Goal: Check status: Check status

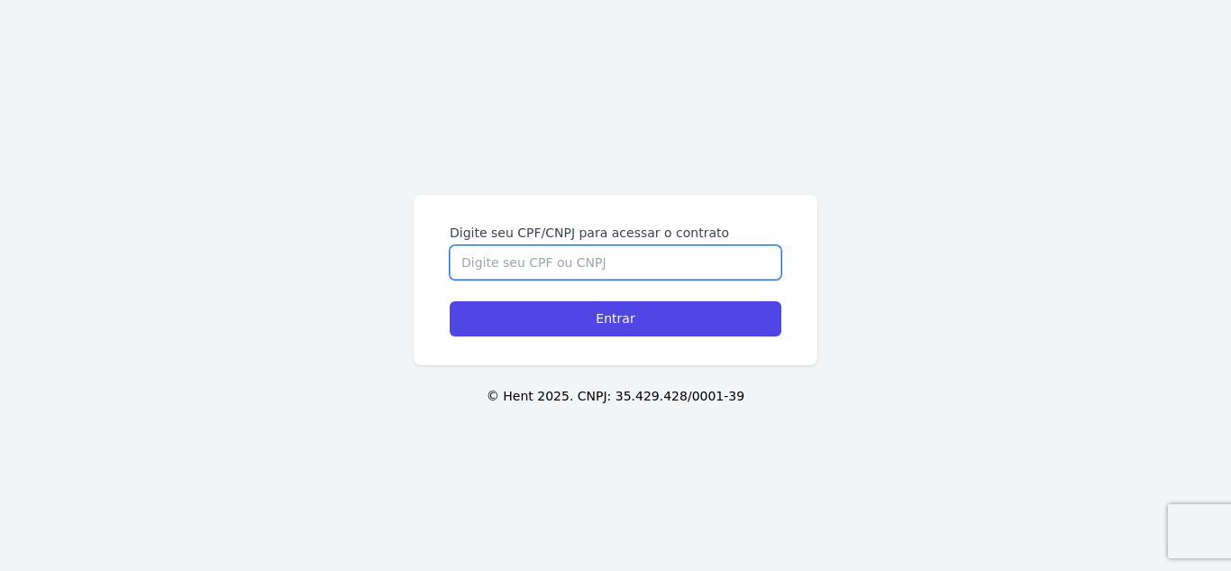
click at [519, 255] on input "Digite seu CPF/CNPJ para acessar o contrato" at bounding box center [616, 262] width 332 height 34
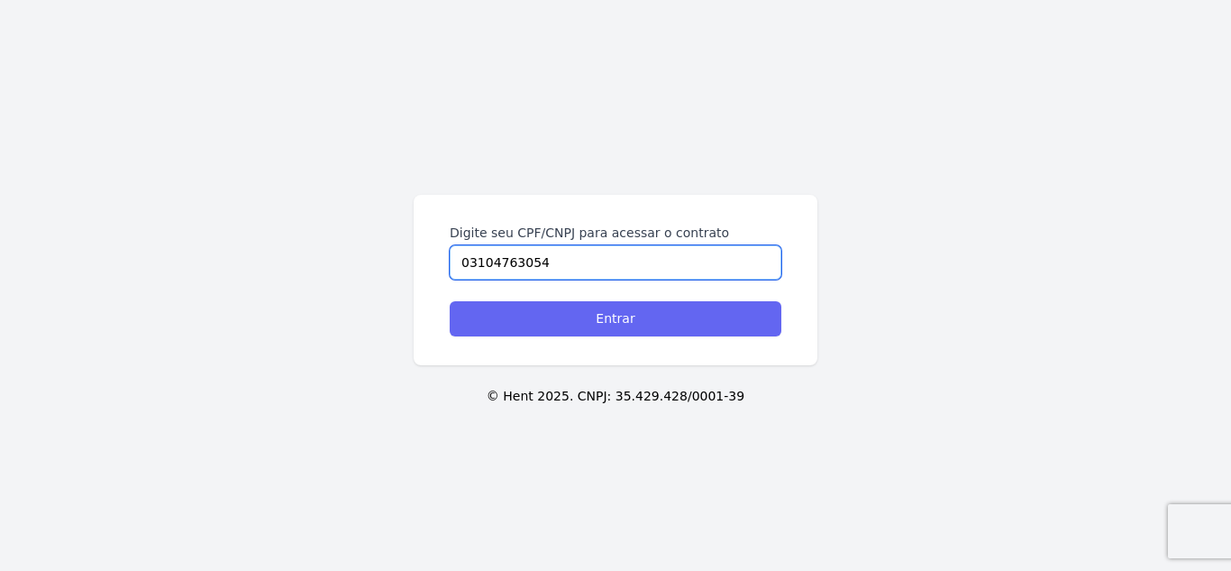
type input "03104763054"
click at [646, 322] on input "Entrar" at bounding box center [616, 318] width 332 height 35
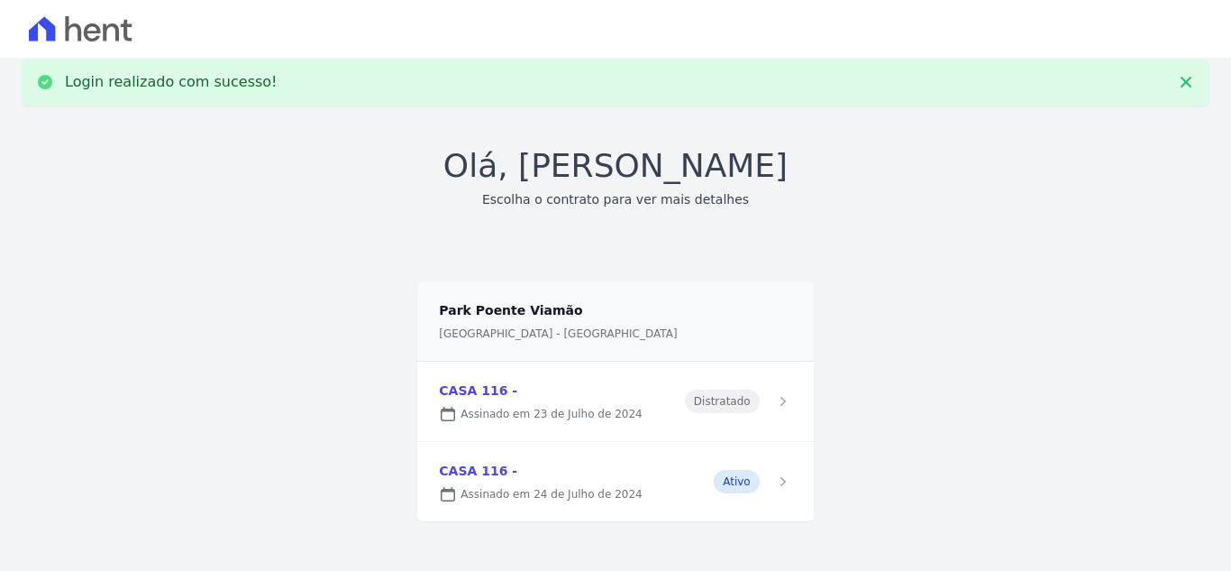
scroll to position [29, 0]
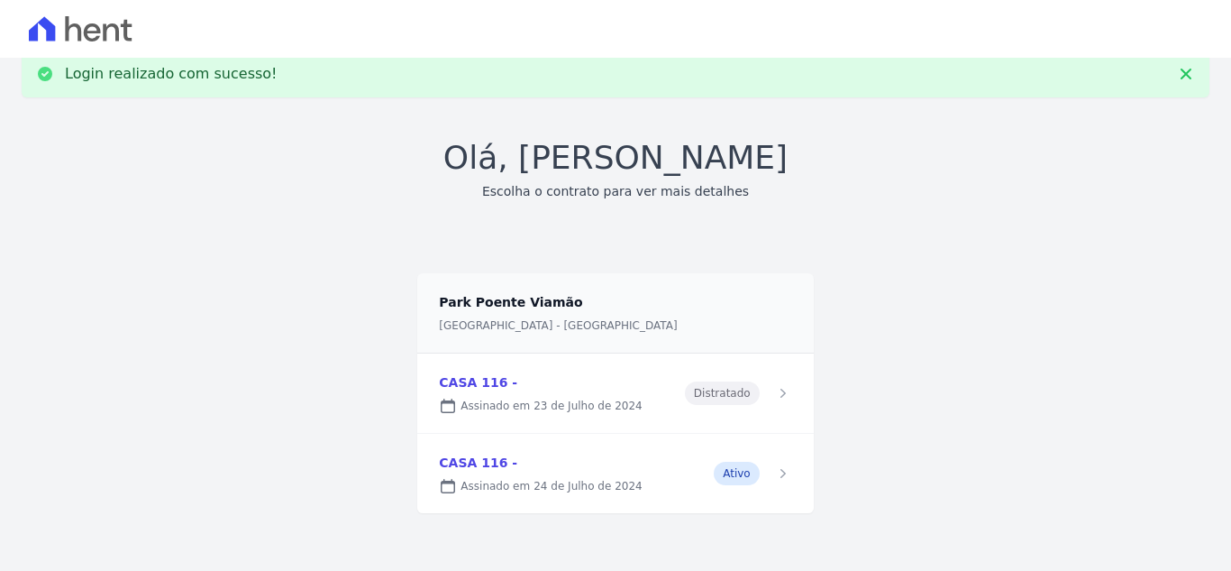
click at [593, 473] on link at bounding box center [615, 473] width 396 height 79
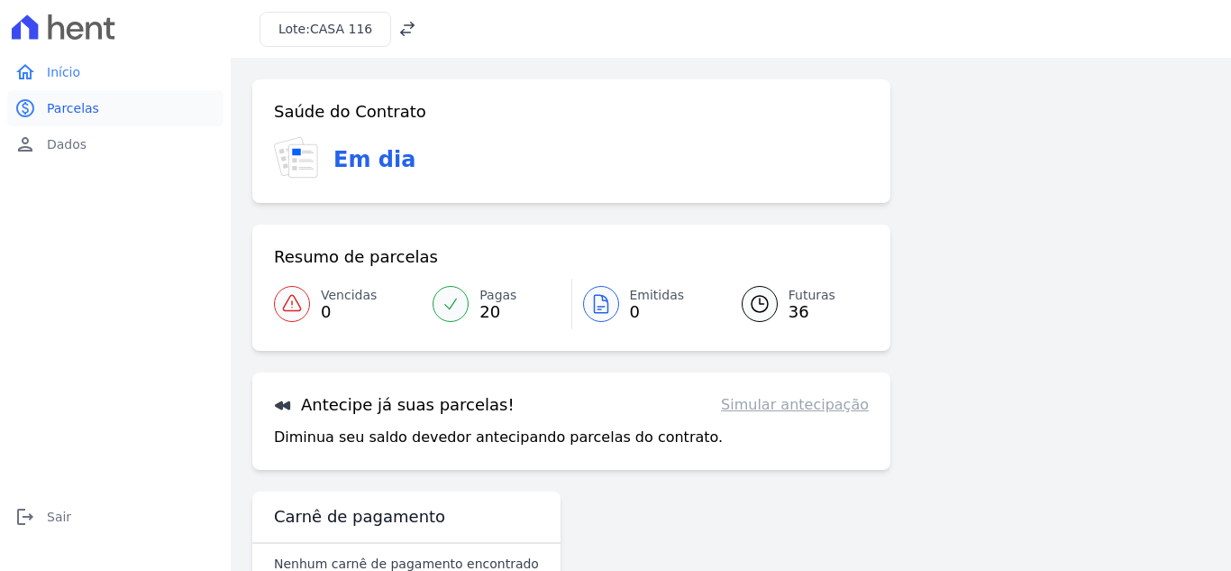
click at [73, 107] on span "Parcelas" at bounding box center [73, 108] width 52 height 18
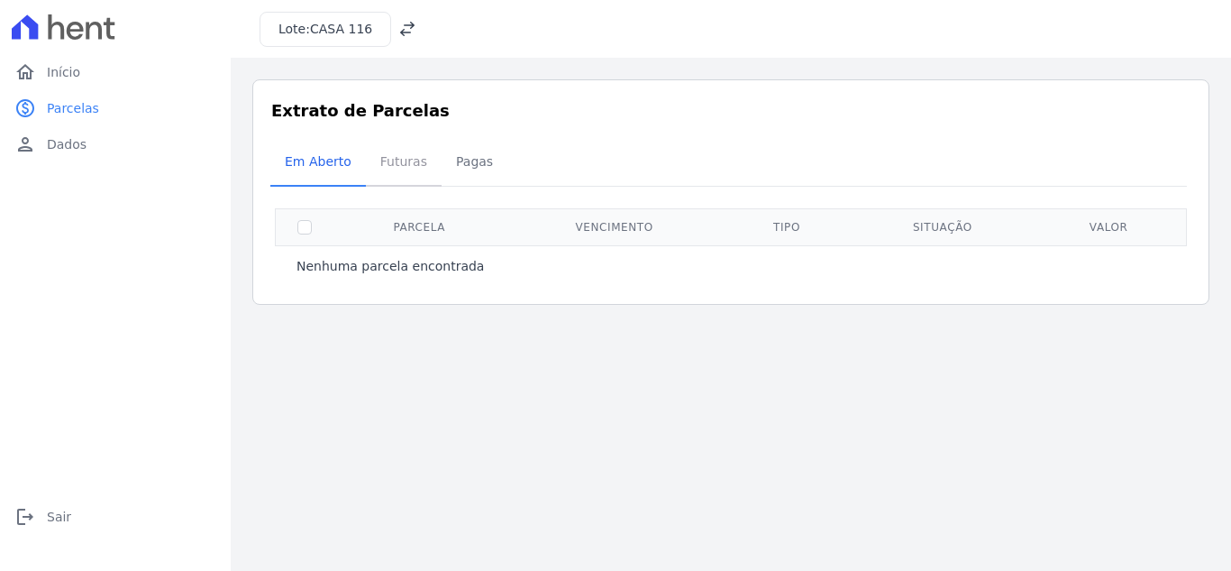
click at [410, 162] on span "Futuras" at bounding box center [404, 161] width 69 height 36
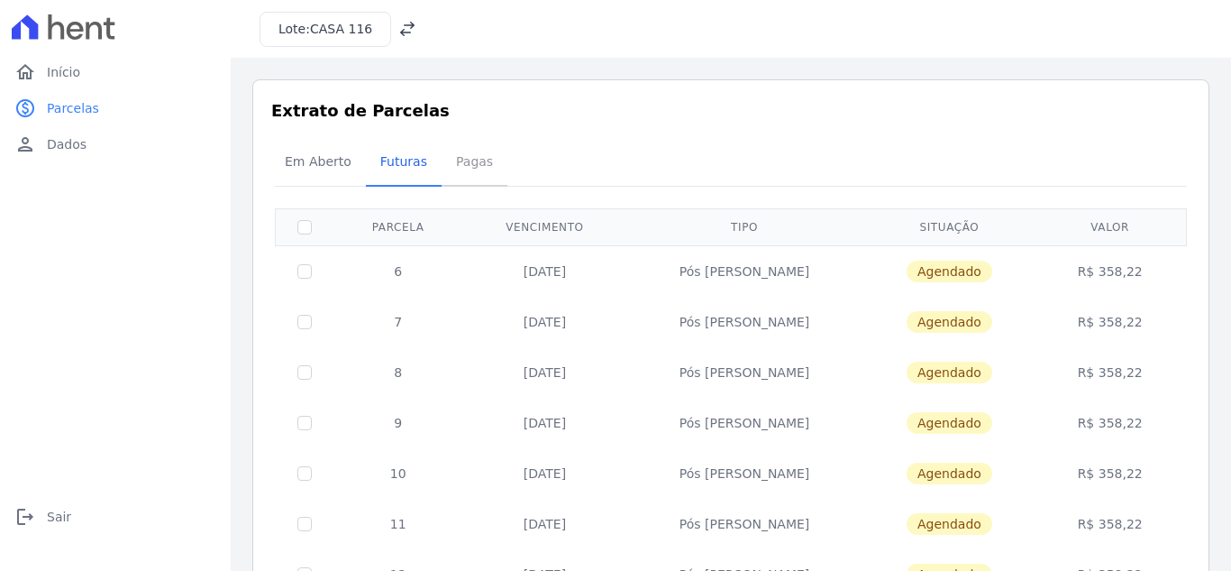
click at [471, 159] on span "Pagas" at bounding box center [474, 161] width 59 height 36
click at [474, 161] on span "Pagas" at bounding box center [474, 161] width 59 height 36
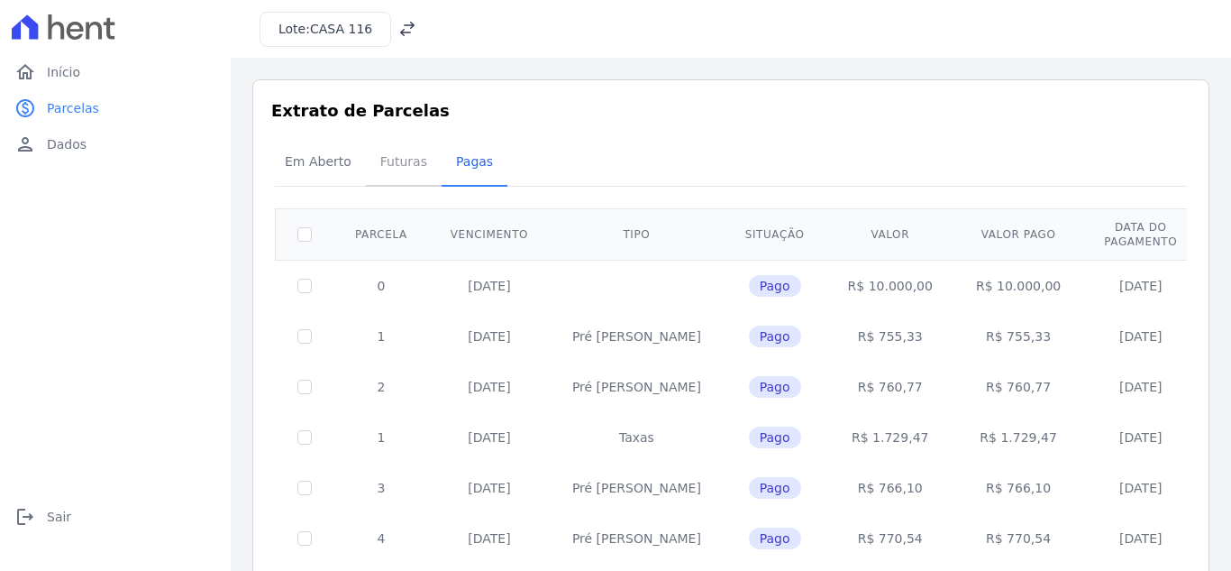
click at [380, 156] on span "Futuras" at bounding box center [404, 161] width 69 height 36
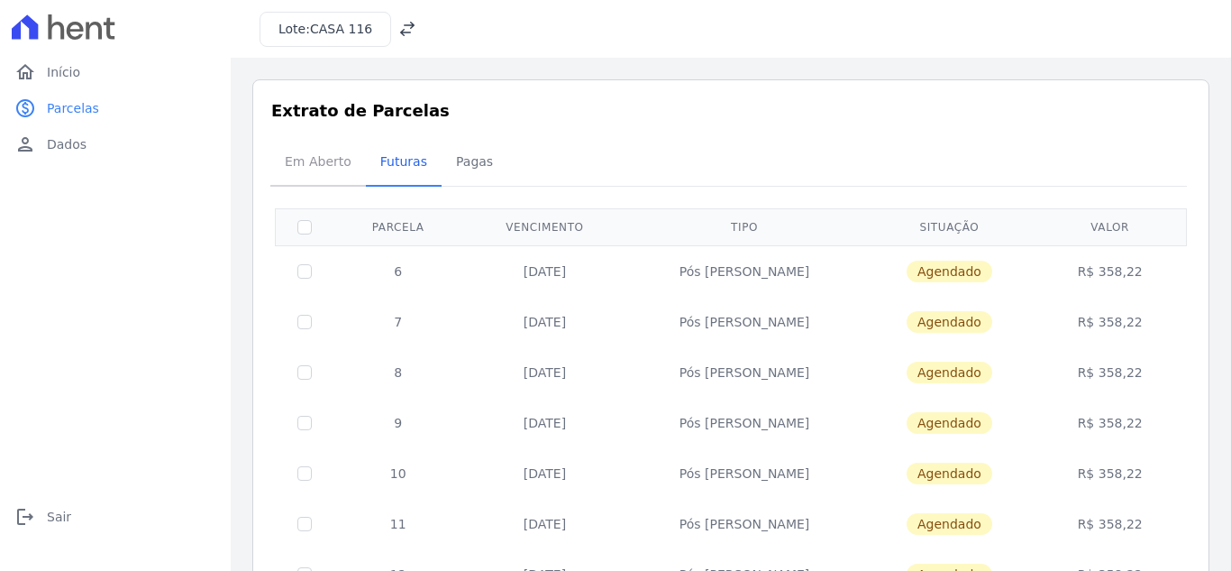
click at [310, 161] on span "Em Aberto" at bounding box center [318, 161] width 88 height 36
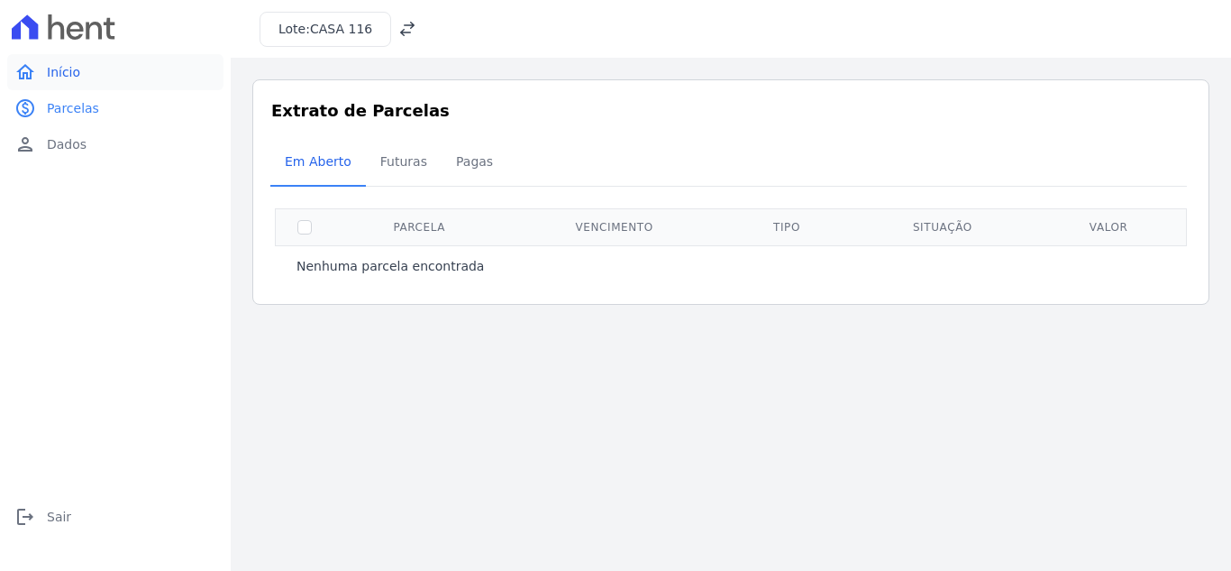
click at [78, 67] on link "home Início" at bounding box center [115, 72] width 216 height 36
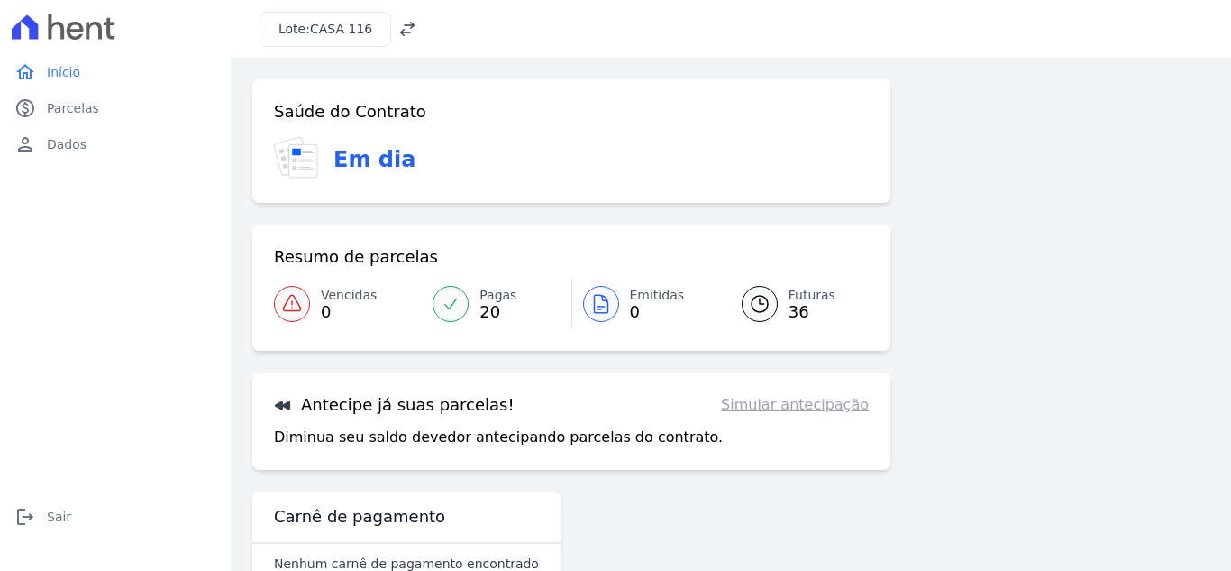
click at [805, 297] on span "Futuras" at bounding box center [812, 295] width 47 height 19
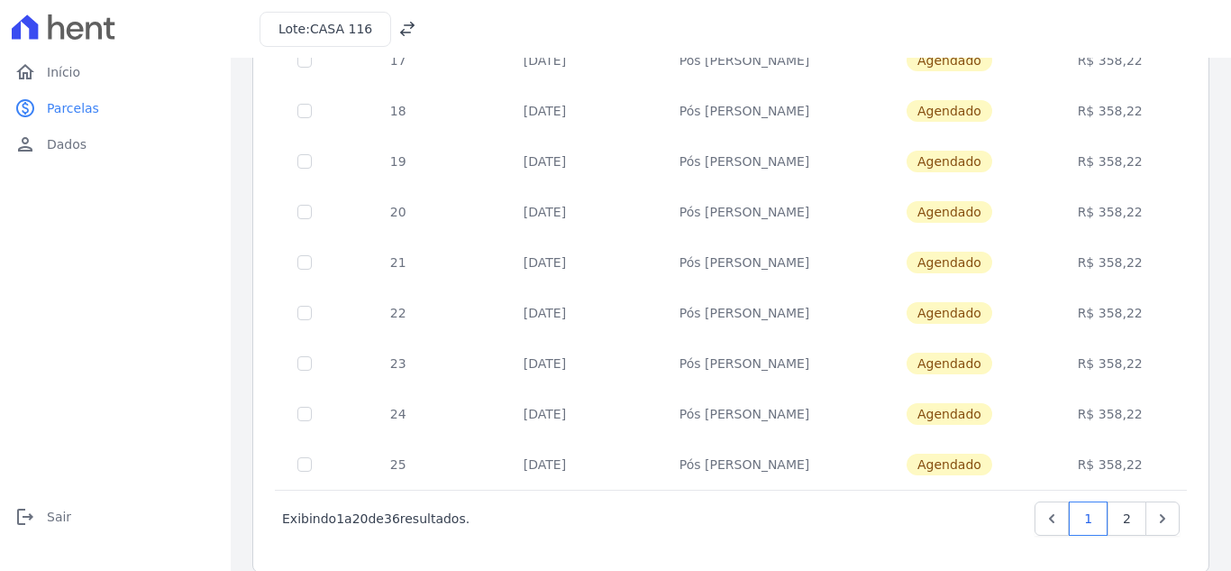
scroll to position [790, 0]
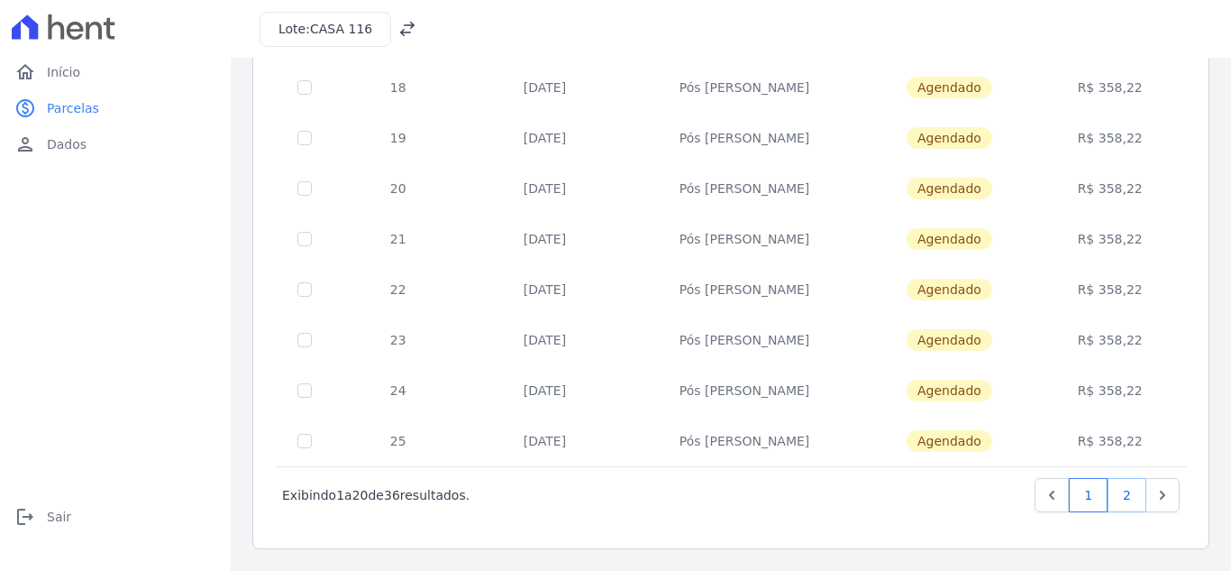
click at [1111, 496] on link "2" at bounding box center [1127, 495] width 39 height 34
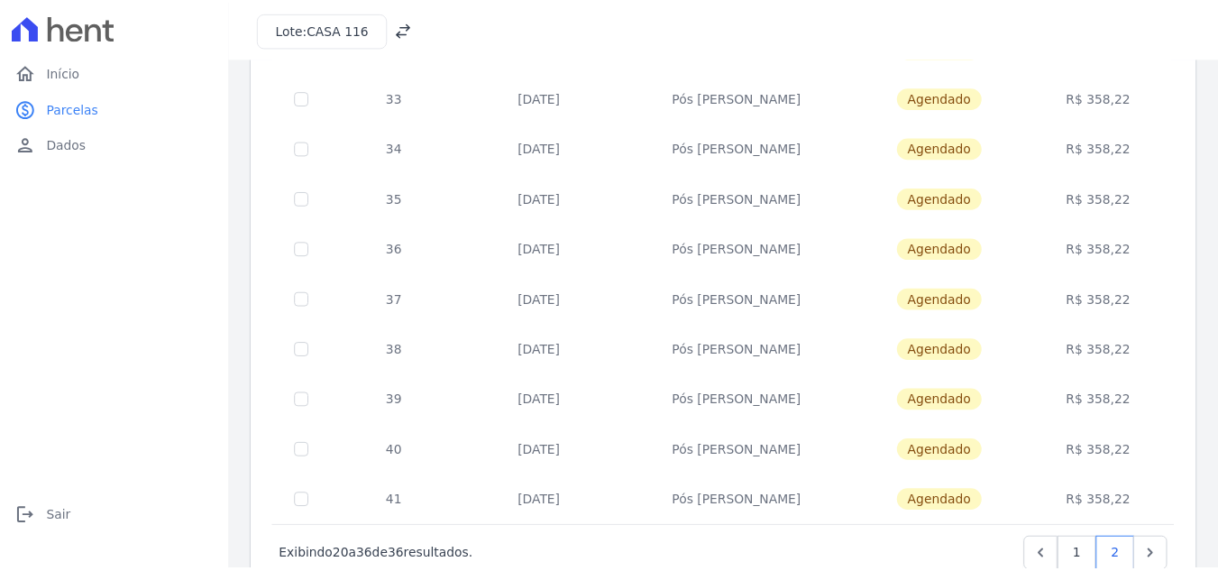
scroll to position [588, 0]
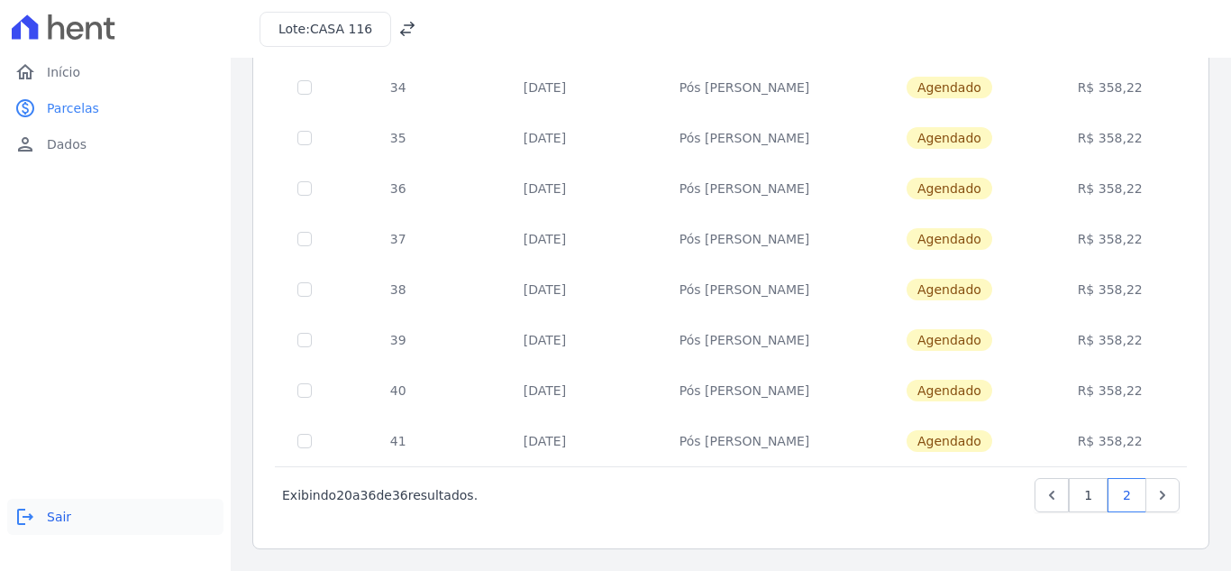
click at [70, 517] on link "logout Sair" at bounding box center [115, 516] width 216 height 36
